Goal: Download file/media

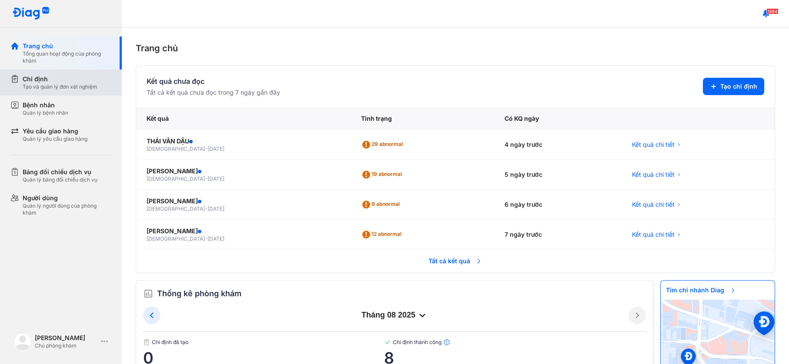
click at [59, 72] on div "Chỉ định Tạo và quản lý đơn xét nghiệm" at bounding box center [65, 83] width 111 height 26
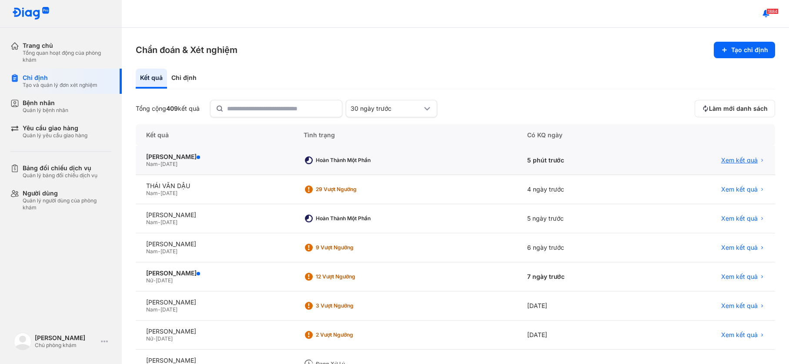
click at [730, 158] on span "Xem kết quả" at bounding box center [739, 161] width 37 height 8
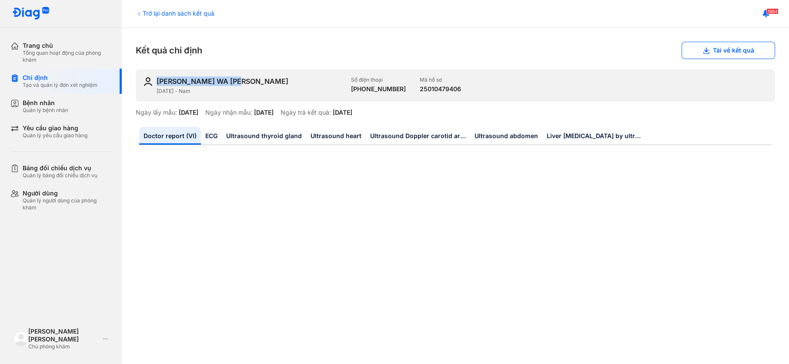
drag, startPoint x: 250, startPoint y: 81, endPoint x: 159, endPoint y: 81, distance: 91.3
click at [159, 81] on div "[PERSON_NAME] WA [PERSON_NAME]" at bounding box center [250, 82] width 187 height 10
copy div "[PERSON_NAME] WA [PERSON_NAME]"
click at [722, 52] on button "Tải về kết quả" at bounding box center [727, 50] width 93 height 17
click at [267, 83] on div "[PERSON_NAME] WA [PERSON_NAME]" at bounding box center [250, 82] width 187 height 10
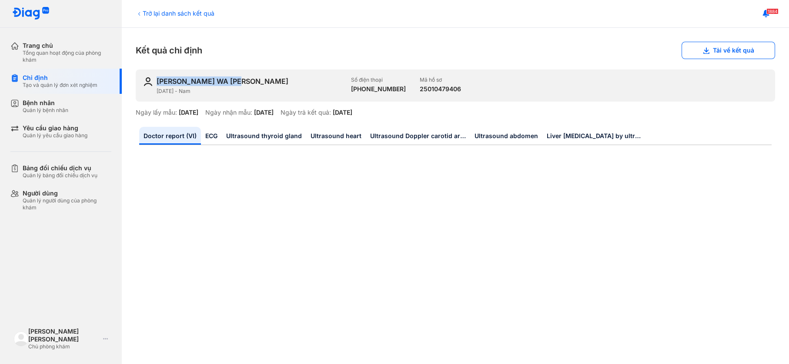
drag, startPoint x: 250, startPoint y: 83, endPoint x: 158, endPoint y: 83, distance: 91.3
click at [158, 83] on div "[PERSON_NAME] WA [PERSON_NAME]" at bounding box center [250, 82] width 187 height 10
copy div "[PERSON_NAME] WA [PERSON_NAME]"
